Goal: Task Accomplishment & Management: Use online tool/utility

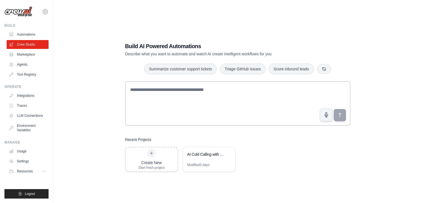
click at [203, 162] on div "AI Cold Calling with Lead Enrichment" at bounding box center [209, 155] width 52 height 16
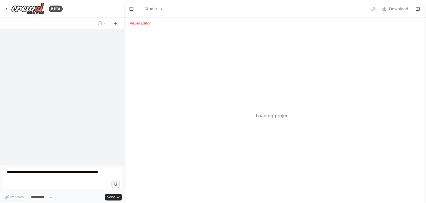
select select "****"
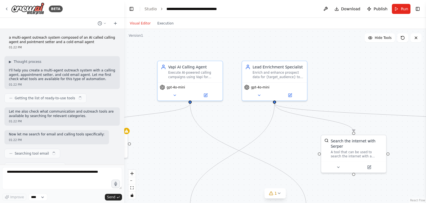
scroll to position [8086, 0]
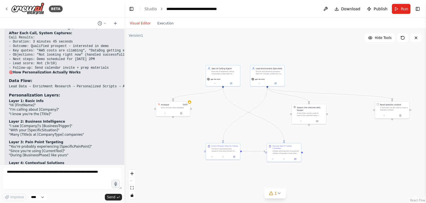
drag, startPoint x: 261, startPoint y: 143, endPoint x: 262, endPoint y: 112, distance: 31.1
click at [262, 112] on div ".deletable-edge-delete-btn { width: 20px; height: 20px; border: 0px solid #ffff…" at bounding box center [275, 116] width 302 height 174
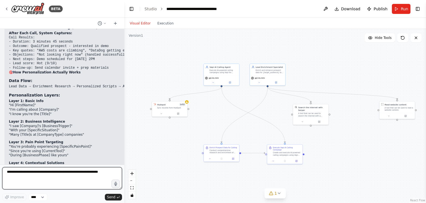
click at [29, 173] on textarea at bounding box center [62, 178] width 120 height 22
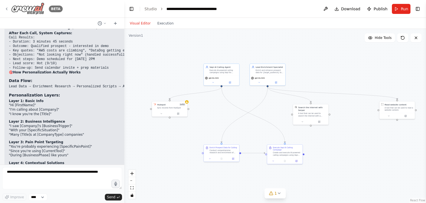
click at [7, 9] on icon at bounding box center [6, 9] width 4 height 4
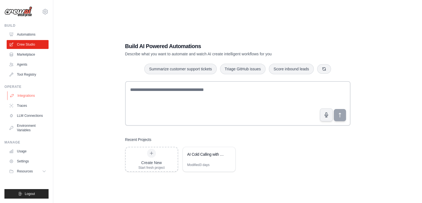
click at [24, 94] on link "Integrations" at bounding box center [28, 95] width 42 height 9
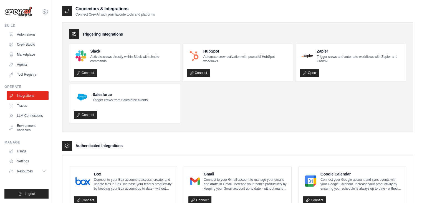
drag, startPoint x: 351, startPoint y: 2, endPoint x: 323, endPoint y: 19, distance: 33.4
click at [36, 115] on link "LLM Connections" at bounding box center [28, 115] width 42 height 9
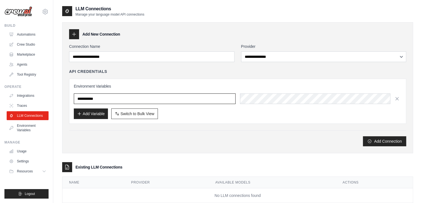
click at [128, 96] on input "text" at bounding box center [155, 98] width 162 height 11
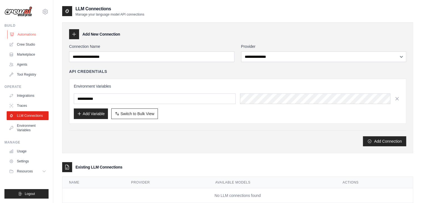
click at [31, 35] on link "Automations" at bounding box center [28, 34] width 42 height 9
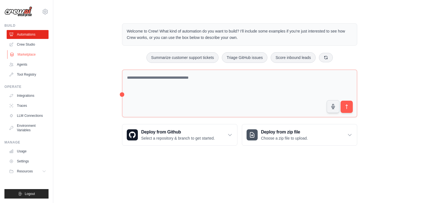
click at [28, 52] on link "Marketplace" at bounding box center [28, 54] width 42 height 9
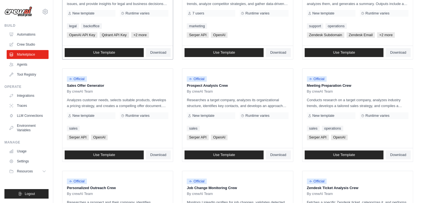
scroll to position [113, 0]
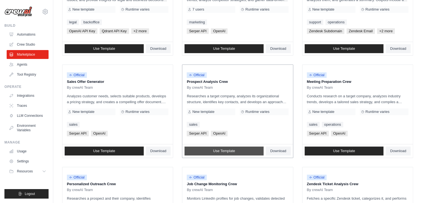
click at [214, 154] on link "Use Template" at bounding box center [224, 150] width 79 height 9
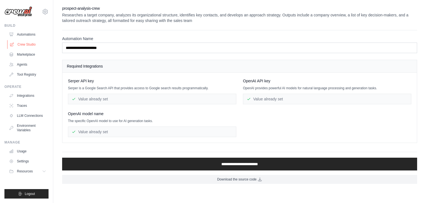
click at [36, 47] on link "Crew Studio" at bounding box center [28, 44] width 42 height 9
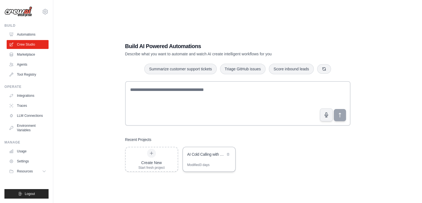
click at [204, 163] on div "Modified 3 days" at bounding box center [198, 164] width 22 height 4
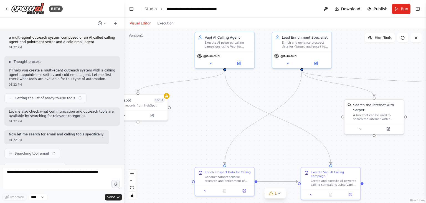
drag, startPoint x: 243, startPoint y: 105, endPoint x: 248, endPoint y: 109, distance: 6.5
click at [252, 101] on div ".deletable-edge-delete-btn { width: 20px; height: 20px; border: 0px solid #ffff…" at bounding box center [275, 116] width 302 height 174
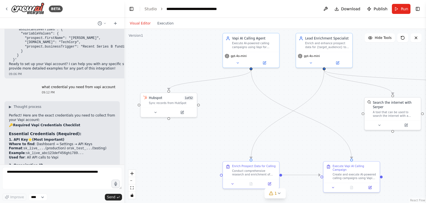
drag, startPoint x: 263, startPoint y: 102, endPoint x: 196, endPoint y: 123, distance: 69.9
click at [196, 123] on div ".deletable-edge-delete-btn { width: 20px; height: 20px; border: 0px solid #ffff…" at bounding box center [275, 116] width 302 height 174
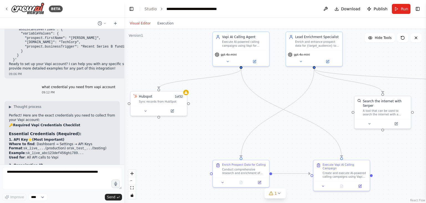
drag, startPoint x: 212, startPoint y: 119, endPoint x: 226, endPoint y: 123, distance: 14.9
click at [226, 123] on div ".deletable-edge-delete-btn { width: 20px; height: 20px; border: 0px solid #ffff…" at bounding box center [275, 116] width 302 height 174
